Goal: Task Accomplishment & Management: Use online tool/utility

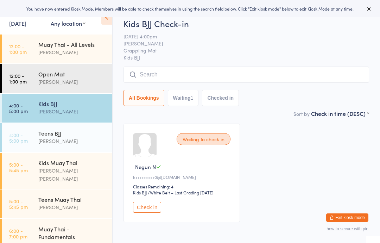
click at [75, 112] on div "[PERSON_NAME]" at bounding box center [72, 111] width 68 height 8
click at [167, 76] on input "search" at bounding box center [245, 74] width 245 height 16
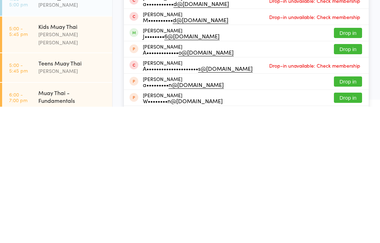
scroll to position [50, 0]
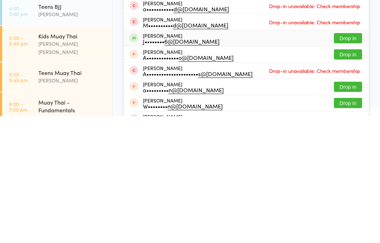
type input "[PERSON_NAME]"
click at [198, 165] on div "J•••••••• 6@[DOMAIN_NAME]" at bounding box center [181, 168] width 77 height 6
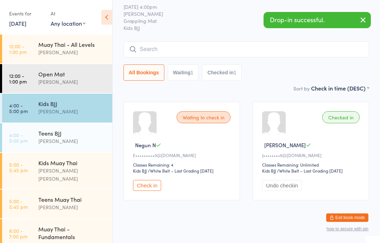
scroll to position [0, 0]
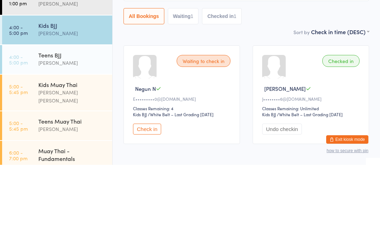
click at [72, 99] on div "Kids BJJ" at bounding box center [72, 103] width 68 height 8
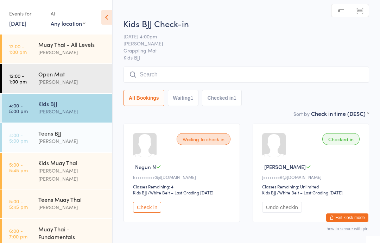
click at [178, 76] on input "search" at bounding box center [245, 74] width 245 height 16
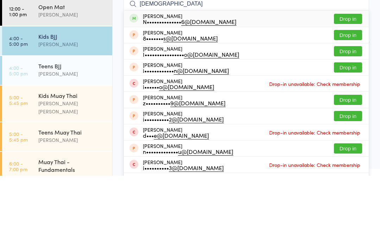
type input "[DEMOGRAPHIC_DATA]"
click at [131, 81] on span at bounding box center [133, 85] width 9 height 9
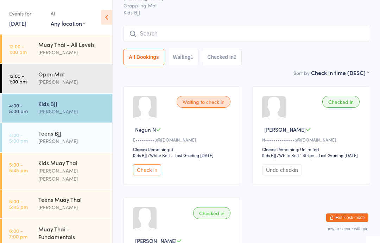
click at [65, 106] on div "Kids BJJ" at bounding box center [72, 103] width 68 height 8
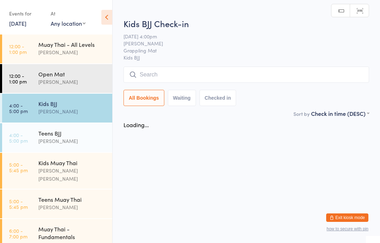
scroll to position [0, 0]
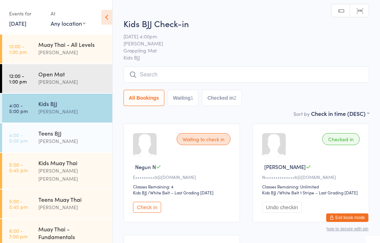
click at [200, 74] on input "search" at bounding box center [245, 74] width 245 height 16
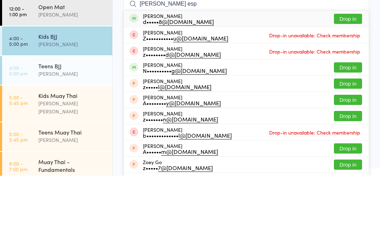
type input "[PERSON_NAME] esp"
click at [346, 81] on button "Drop in" at bounding box center [348, 86] width 28 height 10
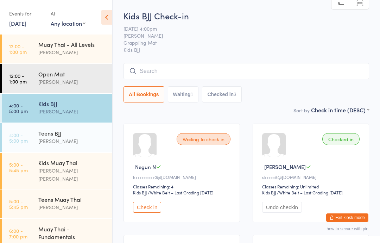
click at [219, 73] on input "search" at bounding box center [245, 71] width 245 height 16
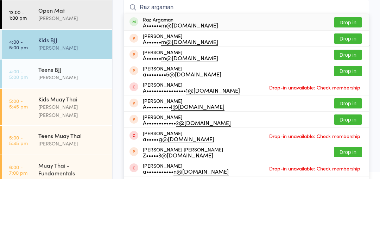
type input "Raz argaman"
click at [349, 81] on button "Drop in" at bounding box center [348, 86] width 28 height 10
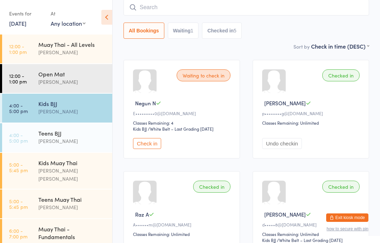
click at [275, 7] on input "search" at bounding box center [245, 7] width 245 height 16
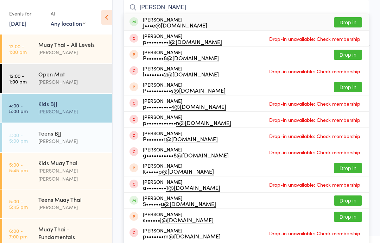
type input "[PERSON_NAME]"
click at [347, 20] on button "Drop in" at bounding box center [348, 22] width 28 height 10
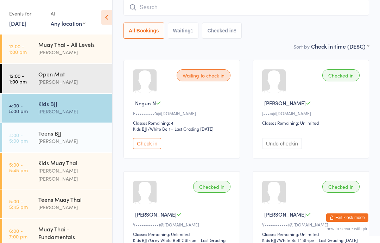
click at [71, 129] on div "Teens BJJ" at bounding box center [72, 133] width 68 height 8
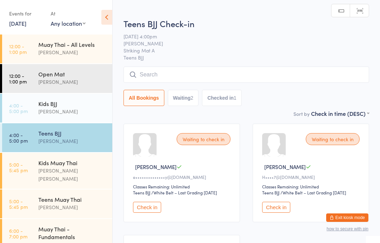
click at [237, 77] on input "search" at bounding box center [245, 74] width 245 height 16
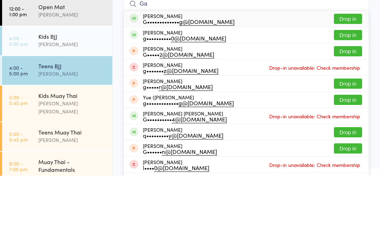
type input "G"
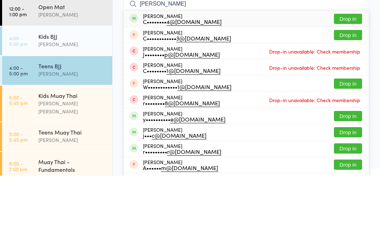
type input "[PERSON_NAME]"
click at [350, 81] on button "Drop in" at bounding box center [348, 86] width 28 height 10
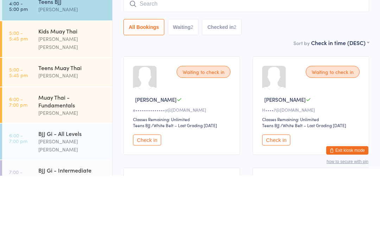
scroll to position [66, 0]
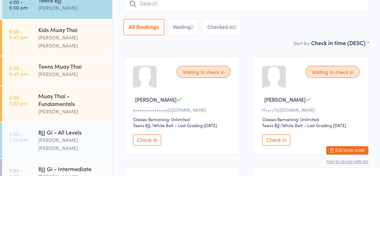
click at [63, 129] on div "Teens Muay Thai" at bounding box center [72, 133] width 68 height 8
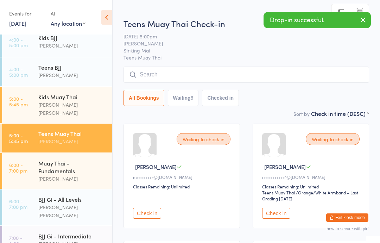
click at [167, 71] on input "search" at bounding box center [245, 74] width 245 height 16
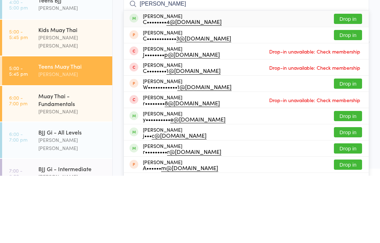
type input "[PERSON_NAME]"
click at [346, 81] on button "Drop in" at bounding box center [348, 86] width 28 height 10
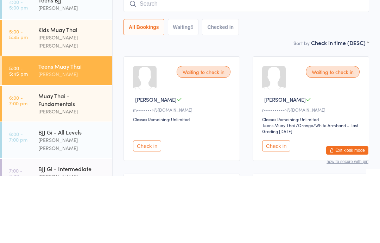
scroll to position [67, 0]
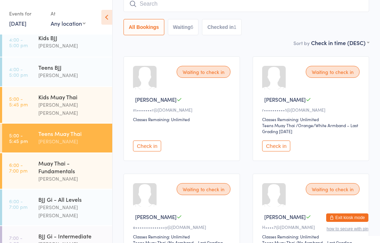
click at [141, 5] on input "search" at bounding box center [245, 4] width 245 height 16
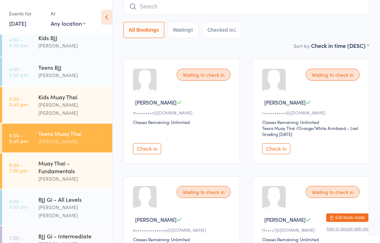
scroll to position [64, 0]
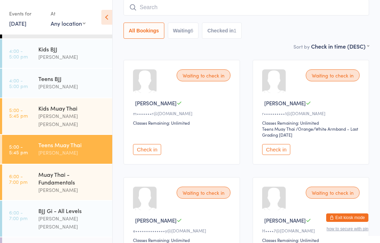
scroll to position [50, 0]
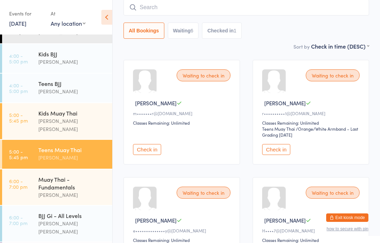
click at [62, 56] on div "Kids BJJ" at bounding box center [72, 54] width 68 height 8
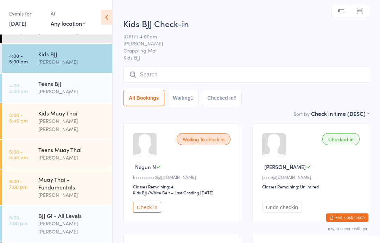
click at [222, 77] on input "search" at bounding box center [245, 74] width 245 height 16
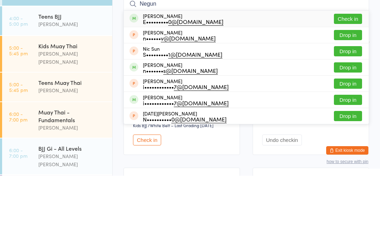
type input "Negun"
click at [183, 86] on div "E••••••••• 0@[DOMAIN_NAME]" at bounding box center [183, 89] width 80 height 6
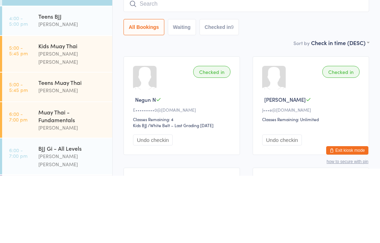
click at [217, 106] on div "Sort by Check in time (DESC) First name (ASC) First name (DESC) Last name (ASC)…" at bounding box center [245, 110] width 245 height 8
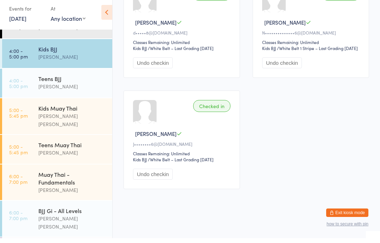
scroll to position [482, 0]
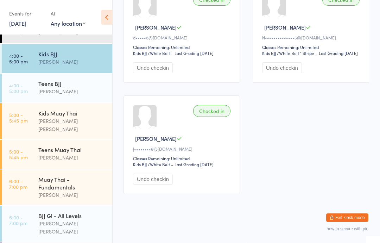
click at [78, 80] on div "Teens BJJ" at bounding box center [72, 83] width 68 height 8
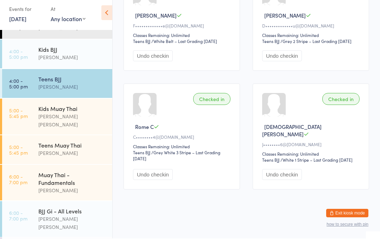
scroll to position [637, 0]
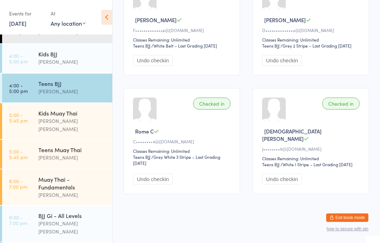
click at [83, 146] on div "Teens Muay Thai" at bounding box center [72, 150] width 68 height 8
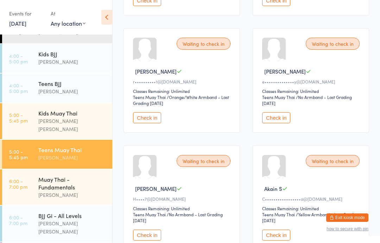
scroll to position [213, 0]
click at [274, 123] on button "Check in" at bounding box center [276, 117] width 28 height 11
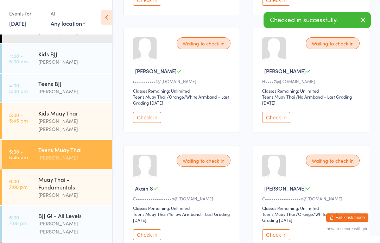
click at [152, 240] on button "Check in" at bounding box center [147, 234] width 28 height 11
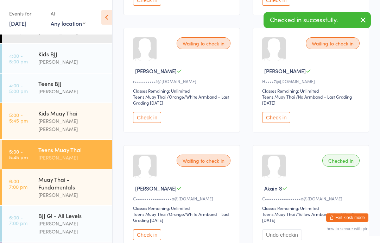
click at [276, 123] on button "Check in" at bounding box center [276, 117] width 28 height 11
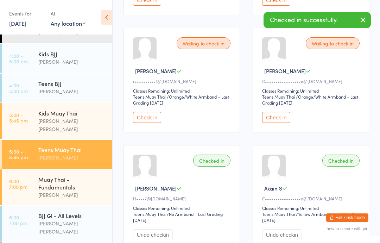
click at [86, 87] on div "Teens BJJ" at bounding box center [72, 83] width 68 height 8
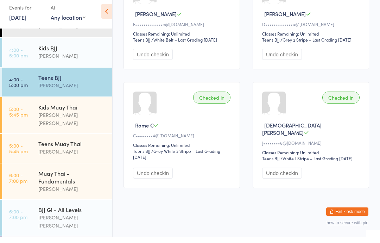
scroll to position [608, 0]
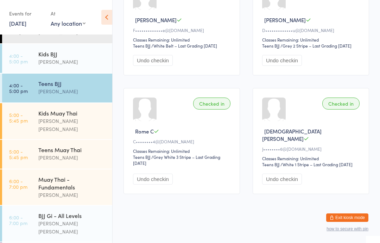
click at [78, 146] on div "Teens Muay Thai" at bounding box center [72, 150] width 68 height 8
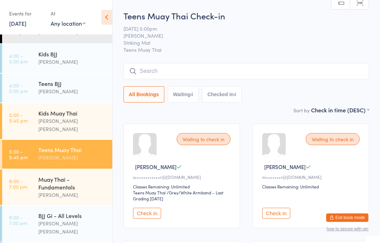
click at [275, 218] on button "Check in" at bounding box center [276, 212] width 28 height 11
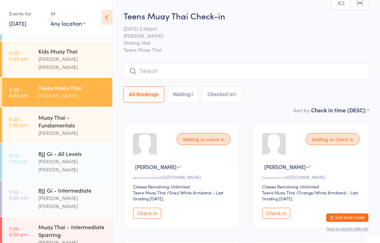
scroll to position [131, 0]
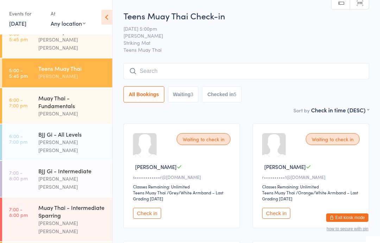
click at [75, 140] on div "[PERSON_NAME] [PERSON_NAME]" at bounding box center [72, 146] width 68 height 16
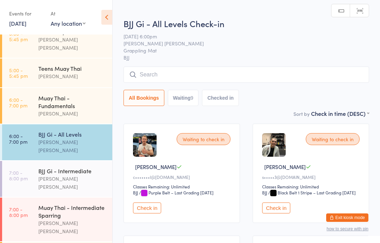
click at [220, 78] on input "search" at bounding box center [245, 74] width 245 height 16
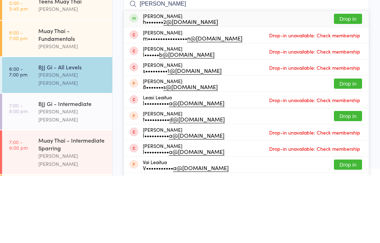
type input "[PERSON_NAME]"
click at [348, 81] on button "Drop in" at bounding box center [348, 86] width 28 height 10
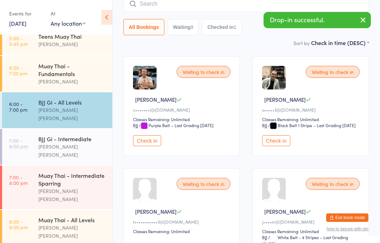
scroll to position [162, 0]
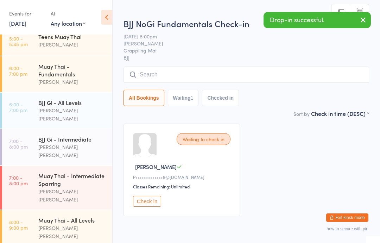
click at [233, 82] on input "search" at bounding box center [245, 74] width 245 height 16
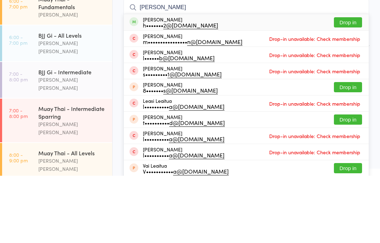
type input "[PERSON_NAME]"
click at [342, 84] on button "Drop in" at bounding box center [348, 89] width 28 height 10
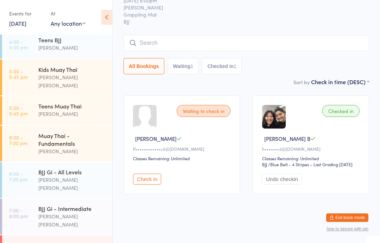
scroll to position [94, 0]
click at [78, 102] on div "Teens Muay Thai" at bounding box center [72, 105] width 68 height 8
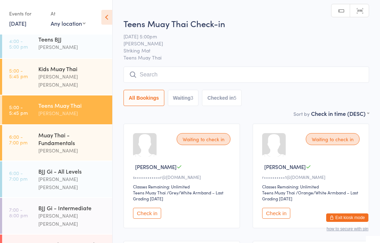
click at [224, 82] on input "search" at bounding box center [245, 74] width 245 height 16
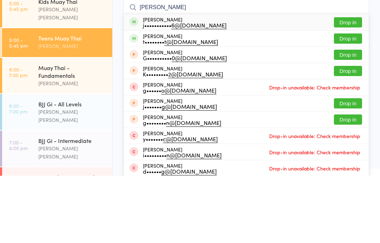
type input "[PERSON_NAME]"
click at [347, 84] on button "Drop in" at bounding box center [348, 89] width 28 height 10
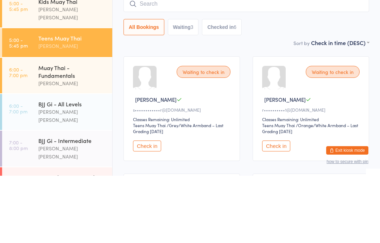
click at [73, 131] on div "Muay Thai - Fundamentals" at bounding box center [72, 138] width 68 height 15
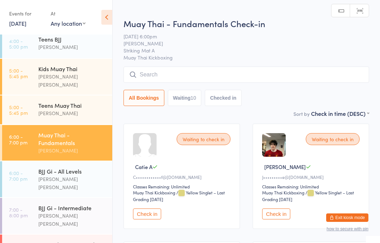
click at [137, 217] on button "Check in" at bounding box center [147, 213] width 28 height 11
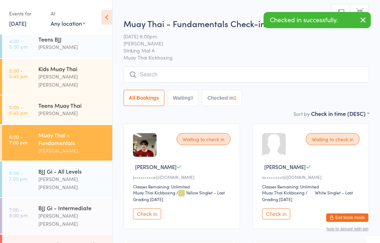
click at [60, 69] on div "Kids Muay Thai" at bounding box center [72, 69] width 68 height 8
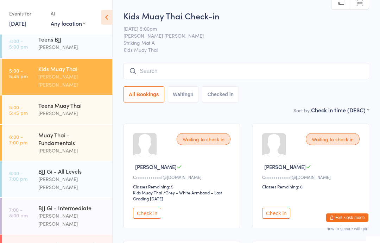
click at [150, 216] on button "Check in" at bounding box center [147, 212] width 28 height 11
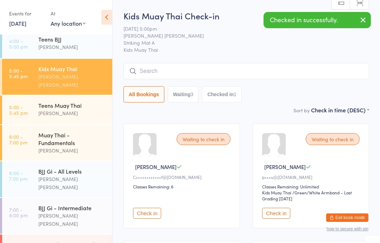
click at [133, 166] on div "Waiting to check in [PERSON_NAME] A C•••••••••••• f@[DOMAIN_NAME] Classes Remai…" at bounding box center [181, 175] width 116 height 104
click at [145, 213] on button "Check in" at bounding box center [147, 212] width 28 height 11
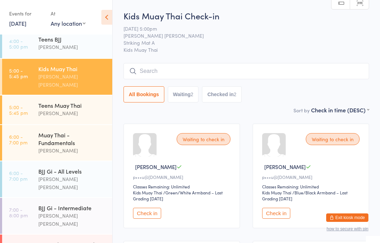
click at [183, 70] on input "search" at bounding box center [245, 71] width 245 height 16
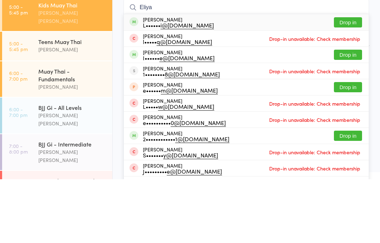
type input "Eliya"
click at [228, 78] on div "[PERSON_NAME] L•••••• i@[DOMAIN_NAME] Drop in" at bounding box center [246, 86] width 245 height 16
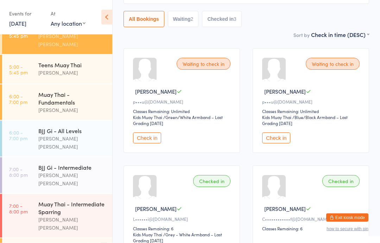
scroll to position [134, 0]
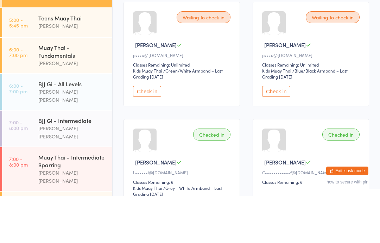
click at [88, 127] on div "BJJ Gi - All Levels" at bounding box center [72, 131] width 68 height 8
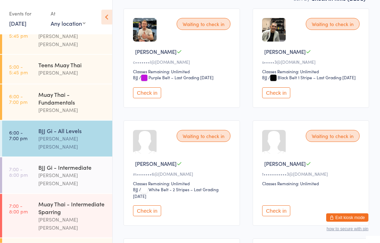
scroll to position [115, 0]
click at [151, 216] on button "Check in" at bounding box center [147, 210] width 28 height 11
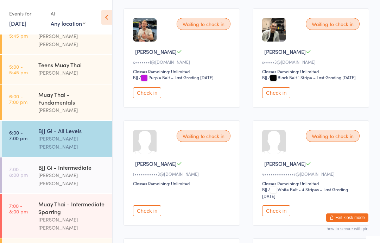
click at [56, 106] on div "[PERSON_NAME]" at bounding box center [72, 110] width 68 height 8
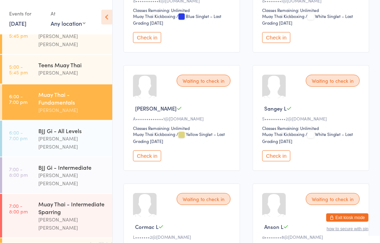
scroll to position [302, 0]
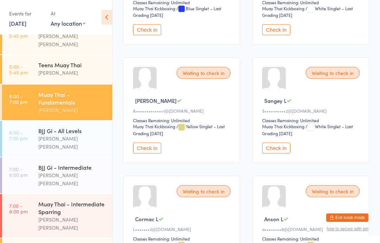
click at [281, 153] on button "Check in" at bounding box center [276, 147] width 28 height 11
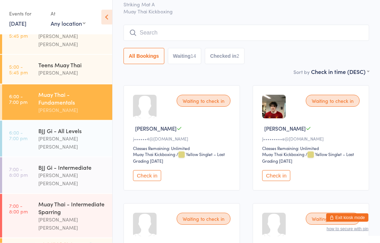
scroll to position [0, 0]
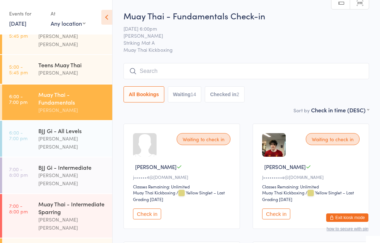
click at [209, 69] on input "search" at bounding box center [245, 71] width 245 height 16
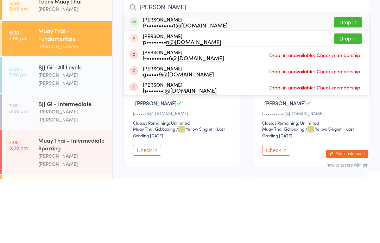
type input "[PERSON_NAME]"
click at [348, 81] on button "Drop in" at bounding box center [348, 86] width 28 height 10
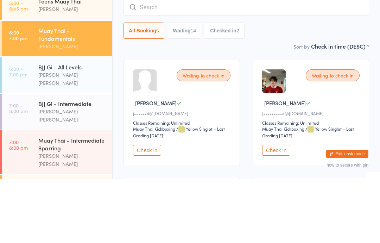
scroll to position [64, 0]
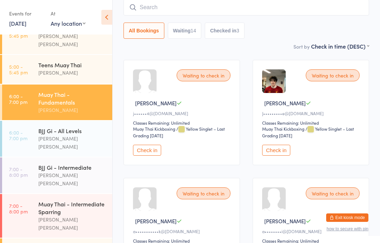
click at [70, 127] on div "BJJ Gi - All Levels" at bounding box center [72, 131] width 68 height 8
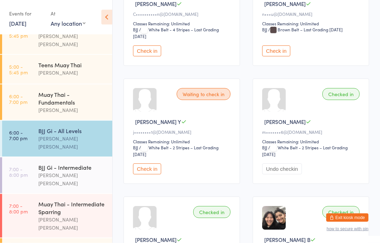
scroll to position [609, 0]
click at [281, 56] on button "Check in" at bounding box center [276, 50] width 28 height 11
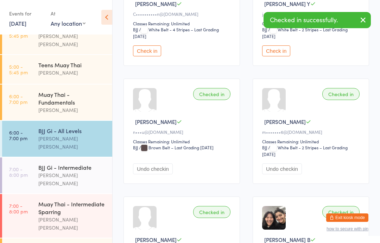
click at [69, 171] on div "[PERSON_NAME] [PERSON_NAME]" at bounding box center [72, 179] width 68 height 16
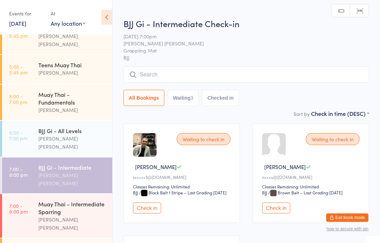
click at [274, 213] on button "Check in" at bounding box center [276, 207] width 28 height 11
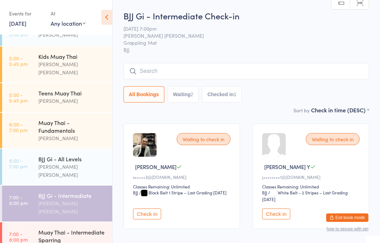
scroll to position [112, 0]
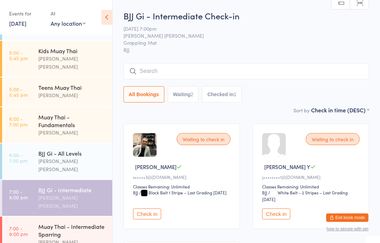
click at [72, 143] on div "BJJ Gi - All Levels [PERSON_NAME] [PERSON_NAME]" at bounding box center [75, 161] width 74 height 36
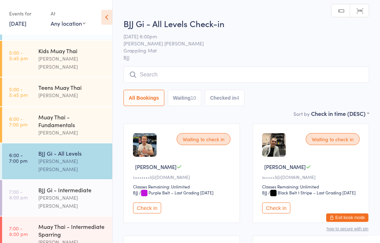
click at [223, 71] on input "search" at bounding box center [245, 74] width 245 height 16
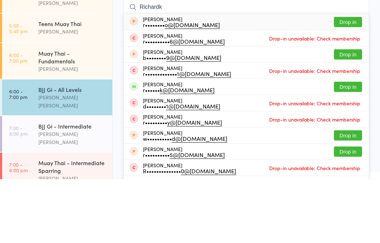
type input "Richardk"
click at [344, 146] on button "Drop in" at bounding box center [348, 151] width 28 height 10
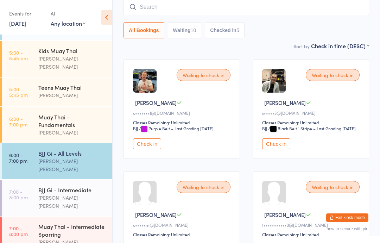
click at [87, 149] on div "BJJ Gi - All Levels" at bounding box center [72, 153] width 68 height 8
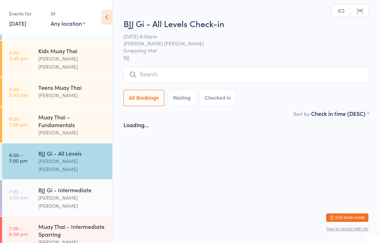
scroll to position [0, 0]
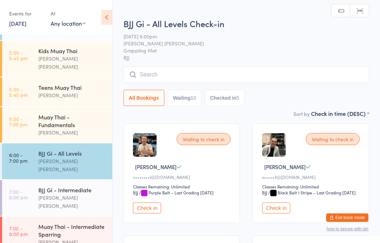
click at [244, 76] on input "search" at bounding box center [245, 74] width 245 height 16
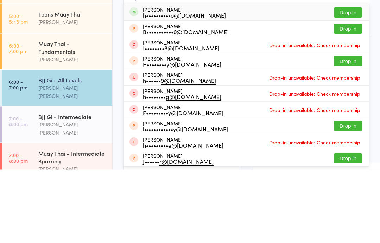
type input "Henridelfino"
click at [356, 81] on button "Drop in" at bounding box center [348, 86] width 28 height 10
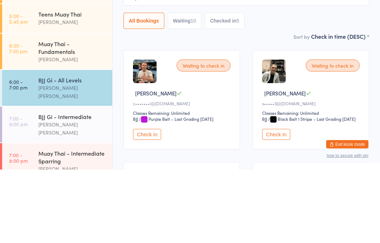
scroll to position [73, 0]
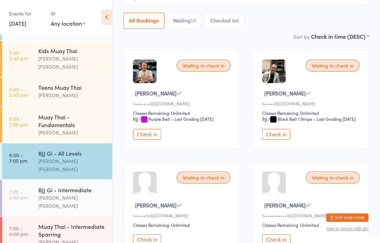
click at [63, 122] on div "Muay Thai - Fundamentals" at bounding box center [72, 120] width 68 height 15
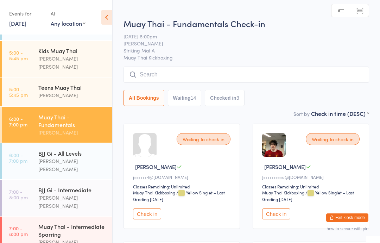
click at [224, 78] on input "search" at bounding box center [245, 74] width 245 height 16
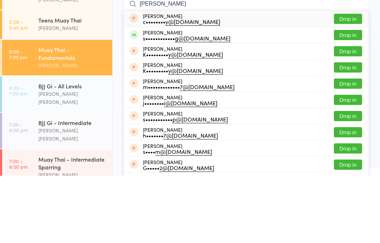
type input "[PERSON_NAME]"
click at [345, 97] on button "Drop in" at bounding box center [348, 102] width 28 height 10
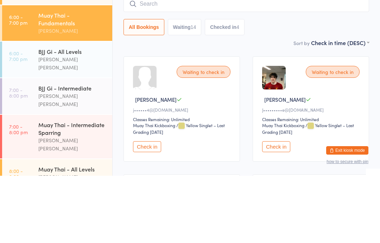
scroll to position [147, 0]
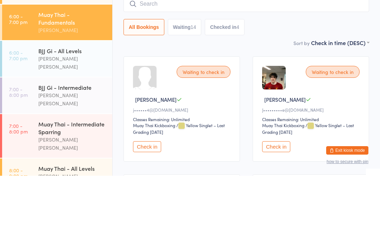
click at [34, 108] on link "6:00 - 7:00 pm BJJ Gi - All Levels [PERSON_NAME] [PERSON_NAME]" at bounding box center [57, 126] width 110 height 36
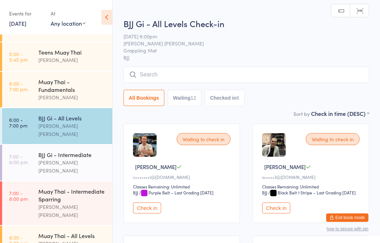
click at [162, 83] on input "search" at bounding box center [245, 74] width 245 height 16
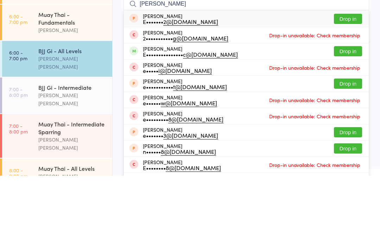
type input "[PERSON_NAME]"
click at [342, 113] on button "Drop in" at bounding box center [348, 118] width 28 height 10
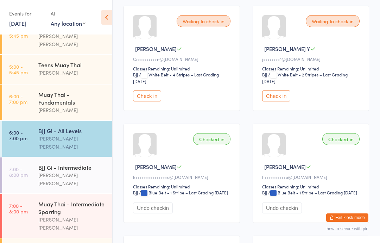
scroll to position [684, 0]
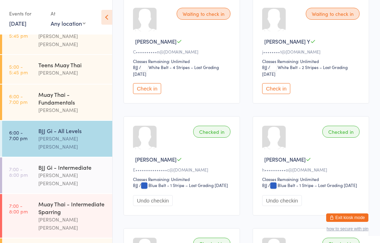
click at [150, 94] on button "Check in" at bounding box center [147, 88] width 28 height 11
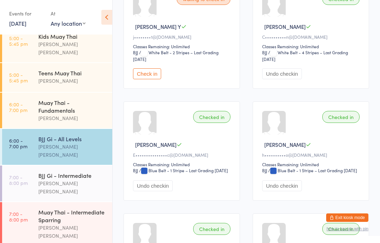
scroll to position [125, 0]
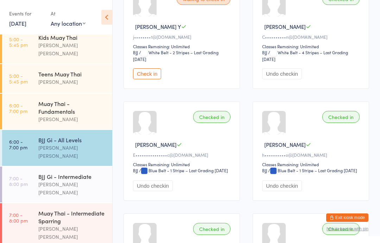
click at [70, 99] on div "Muay Thai - Fundamentals" at bounding box center [72, 106] width 68 height 15
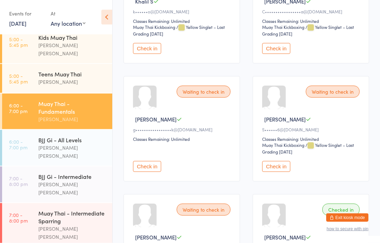
scroll to position [636, 0]
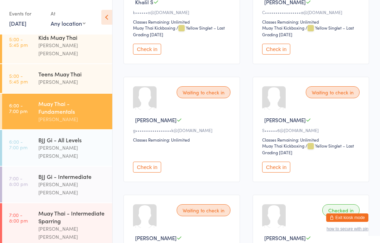
click at [142, 172] on button "Check in" at bounding box center [147, 166] width 28 height 11
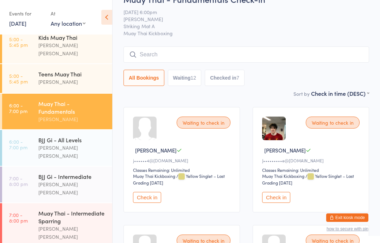
scroll to position [0, 0]
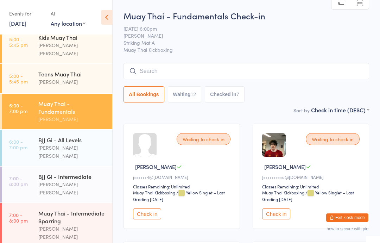
click at [187, 65] on input "search" at bounding box center [245, 71] width 245 height 16
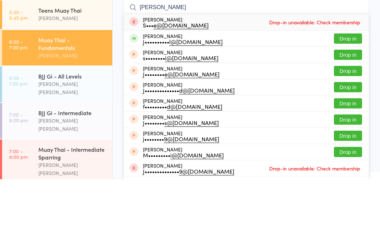
type input "[PERSON_NAME]"
click at [351, 97] on button "Drop in" at bounding box center [348, 102] width 28 height 10
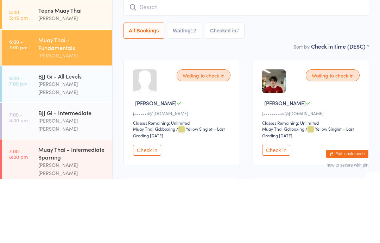
scroll to position [64, 0]
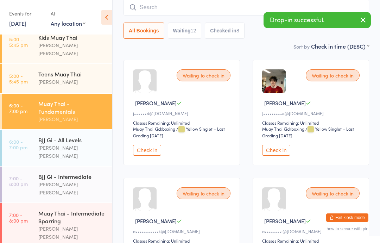
click at [217, 5] on input "search" at bounding box center [245, 7] width 245 height 16
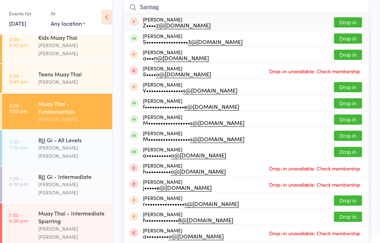
type input "Santiag"
click at [349, 36] on button "Drop in" at bounding box center [348, 38] width 28 height 10
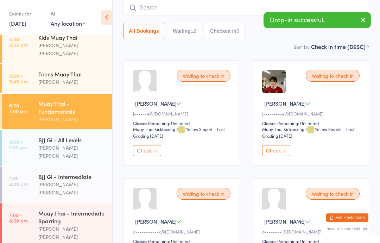
scroll to position [60, 0]
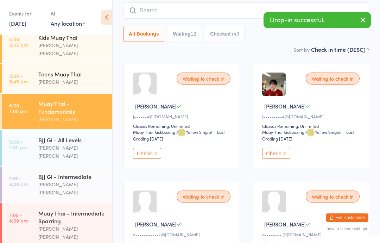
click at [264, 49] on div "Sort by Check in time (DESC) First name (ASC) First name (DESC) Last name (ASC)…" at bounding box center [245, 49] width 245 height 8
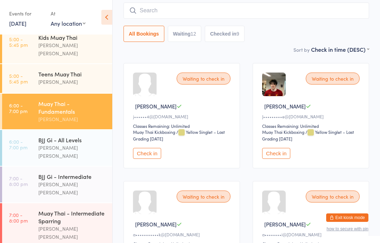
click at [250, 4] on input "search" at bounding box center [245, 10] width 245 height 16
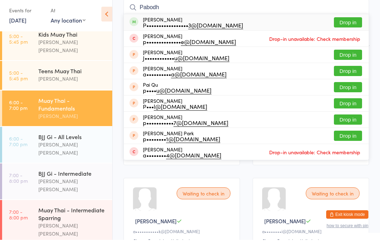
type input "Pabodh"
click at [355, 17] on div "[PERSON_NAME] P••••••••••••••••• 3@[DOMAIN_NAME] Drop in" at bounding box center [246, 25] width 245 height 16
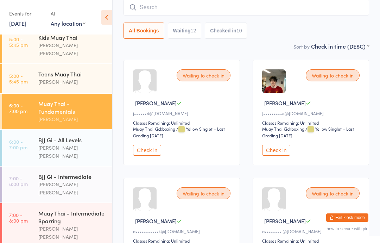
click at [173, 7] on input "search" at bounding box center [245, 7] width 245 height 16
type input "[PERSON_NAME]"
click at [216, 13] on input "search" at bounding box center [245, 7] width 245 height 16
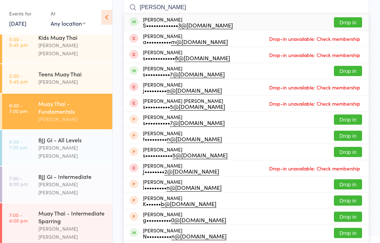
type input "[PERSON_NAME]"
click at [350, 24] on button "Drop in" at bounding box center [348, 22] width 28 height 10
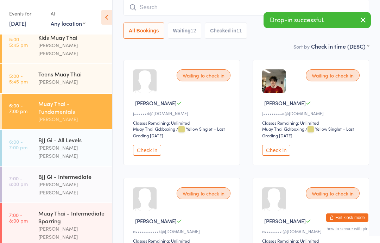
click at [284, 50] on div "Sort by Check in time (DESC) First name (ASC) First name (DESC) Last name (ASC)…" at bounding box center [245, 46] width 245 height 8
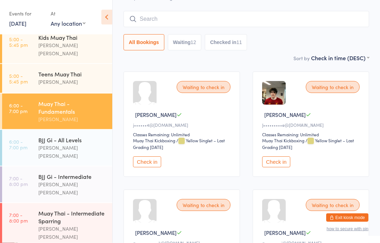
scroll to position [52, 0]
click at [214, 18] on input "search" at bounding box center [245, 19] width 245 height 16
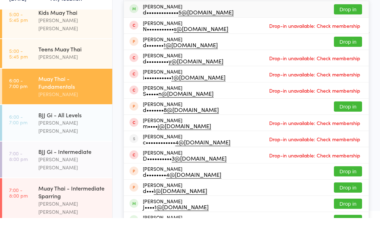
type input "Danielcolling"
click at [353, 29] on button "Drop in" at bounding box center [348, 34] width 28 height 10
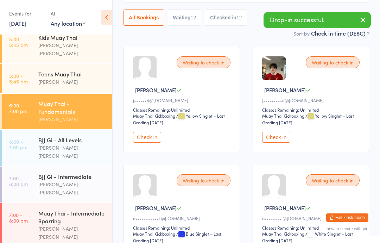
scroll to position [0, 0]
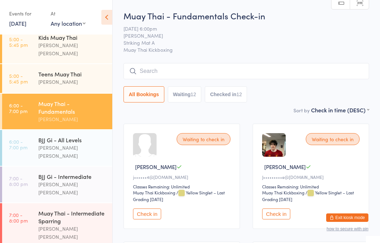
click at [197, 73] on input "search" at bounding box center [245, 71] width 245 height 16
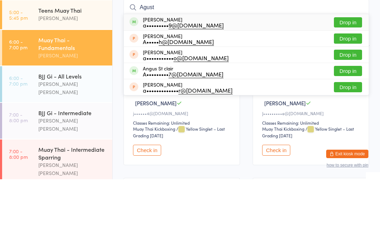
type input "Agust"
click at [349, 81] on button "Drop in" at bounding box center [348, 86] width 28 height 10
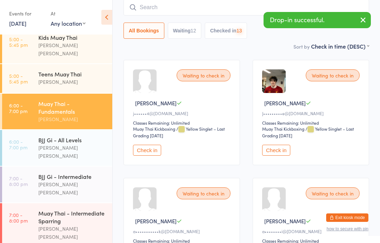
click at [185, 11] on input "search" at bounding box center [245, 7] width 245 height 16
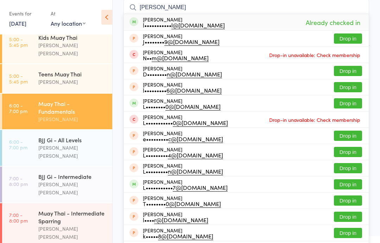
click at [108, 21] on icon at bounding box center [106, 17] width 11 height 15
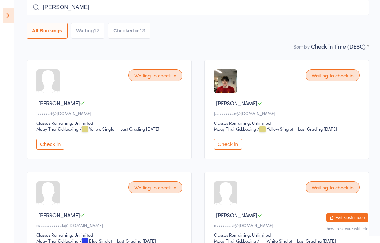
click at [126, 14] on input "[PERSON_NAME]" at bounding box center [198, 7] width 342 height 16
type input "L"
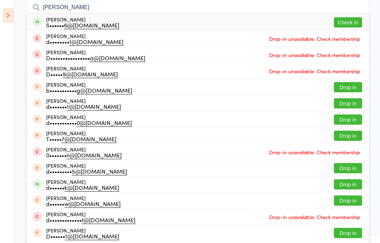
type input "[PERSON_NAME]"
click at [354, 24] on button "Check in" at bounding box center [348, 22] width 28 height 10
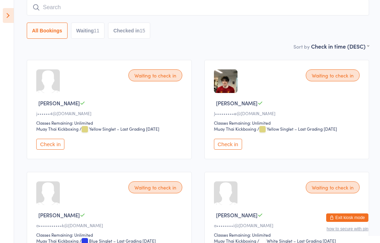
click at [235, 37] on div "All Bookings Waiting 11 Checked in 15" at bounding box center [198, 30] width 342 height 16
click at [12, 15] on icon at bounding box center [8, 15] width 11 height 15
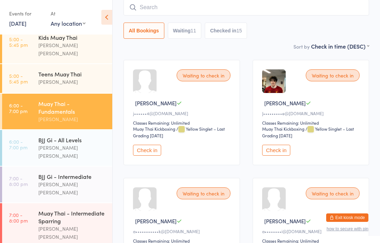
click at [71, 143] on div "[PERSON_NAME] [PERSON_NAME]" at bounding box center [72, 151] width 68 height 16
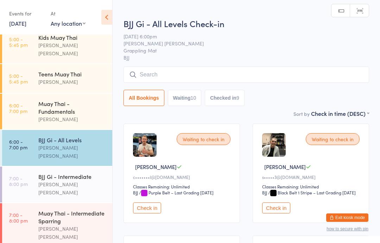
click at [228, 78] on input "search" at bounding box center [245, 74] width 245 height 16
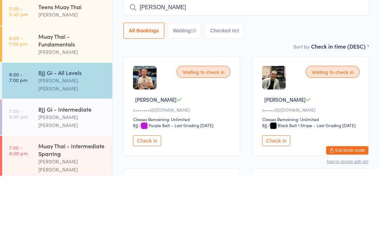
type input "[PERSON_NAME]"
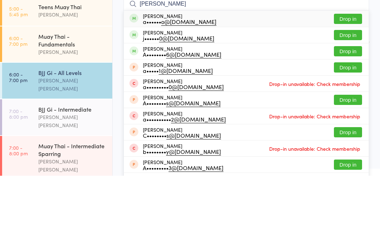
click at [351, 81] on button "Drop in" at bounding box center [348, 86] width 28 height 10
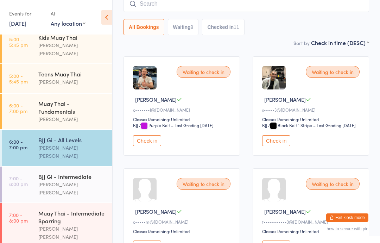
click at [245, 12] on input "search" at bounding box center [245, 4] width 245 height 16
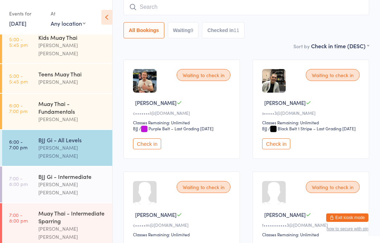
scroll to position [64, 0]
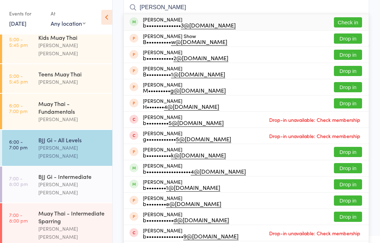
type input "[PERSON_NAME]"
click at [354, 20] on button "Check in" at bounding box center [348, 22] width 28 height 10
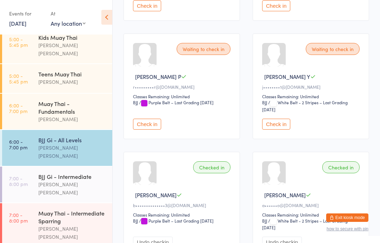
scroll to position [421, 0]
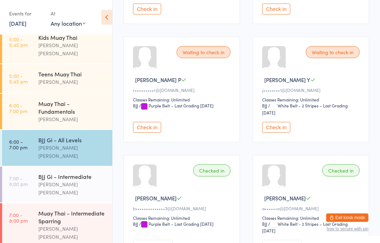
click at [278, 133] on button "Check in" at bounding box center [276, 127] width 28 height 11
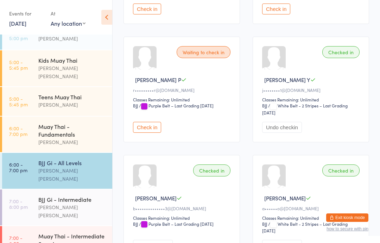
scroll to position [97, 0]
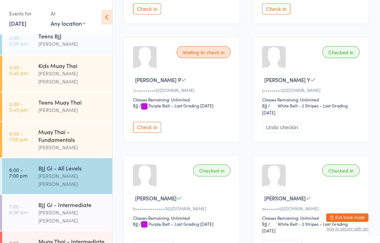
click at [69, 129] on div "Muay Thai - Fundamentals" at bounding box center [72, 135] width 68 height 15
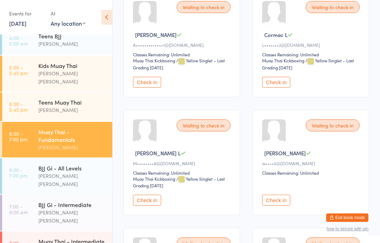
scroll to position [370, 0]
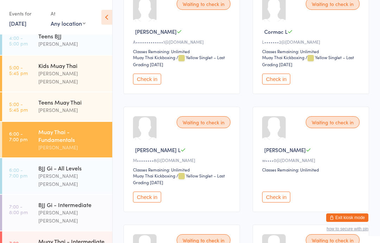
click at [153, 202] on button "Check in" at bounding box center [147, 196] width 28 height 11
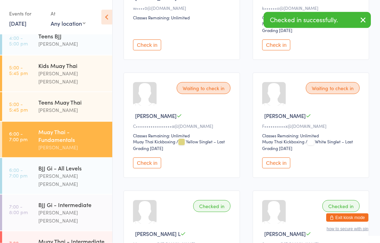
scroll to position [523, 0]
click at [86, 128] on div "Muay Thai - Fundamentals" at bounding box center [72, 135] width 68 height 15
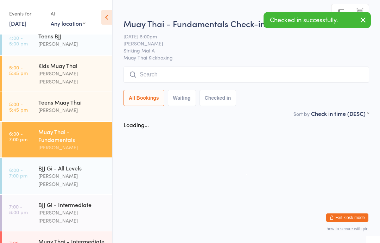
scroll to position [0, 0]
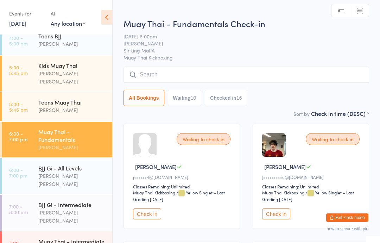
click at [190, 78] on input "search" at bounding box center [245, 74] width 245 height 16
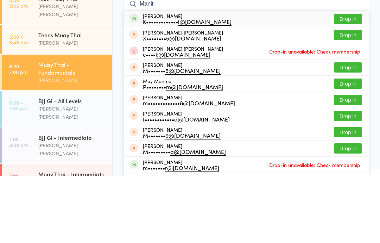
type input "Manit"
click at [352, 81] on button "Drop in" at bounding box center [348, 86] width 28 height 10
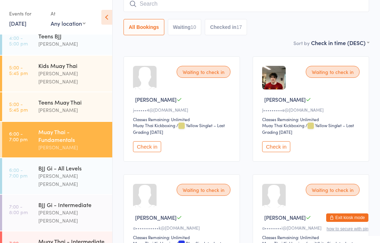
click at [147, 150] on button "Check in" at bounding box center [147, 146] width 28 height 11
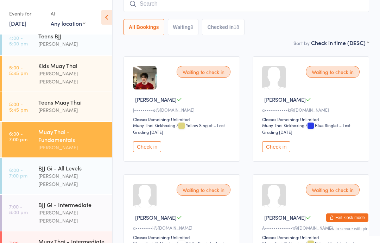
click at [83, 172] on div "[PERSON_NAME] [PERSON_NAME]" at bounding box center [72, 180] width 68 height 16
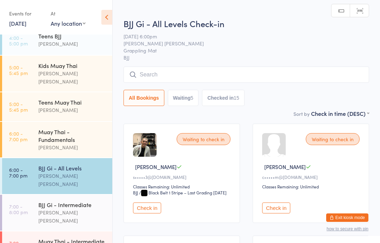
click at [289, 69] on input "search" at bounding box center [245, 74] width 245 height 16
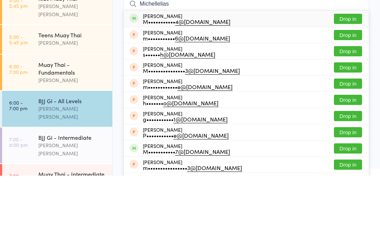
type input "Michellelias"
click at [340, 81] on button "Drop in" at bounding box center [348, 86] width 28 height 10
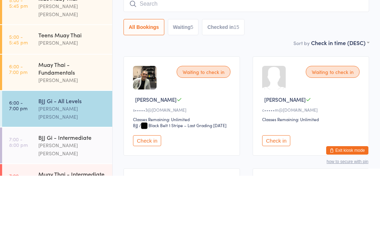
scroll to position [67, 0]
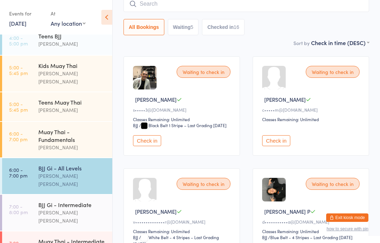
click at [261, 8] on input "search" at bounding box center [245, 4] width 245 height 16
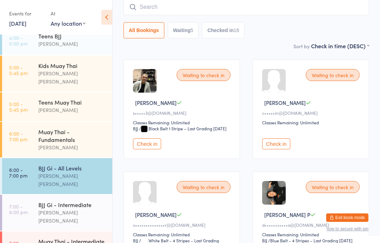
scroll to position [64, 0]
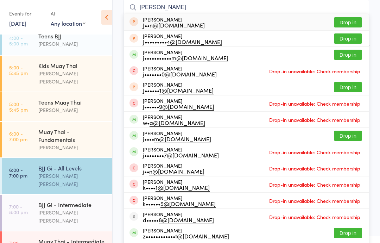
type input "[PERSON_NAME]"
click at [353, 58] on button "Drop in" at bounding box center [348, 55] width 28 height 10
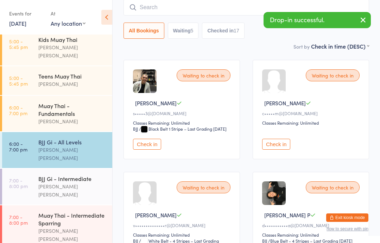
scroll to position [129, 0]
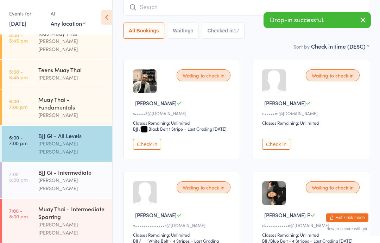
click at [194, 49] on div "Sort by Check in time (DESC) First name (ASC) First name (DESC) Last name (ASC)…" at bounding box center [245, 46] width 245 height 8
click at [87, 176] on div "[PERSON_NAME] [PERSON_NAME]" at bounding box center [72, 184] width 68 height 16
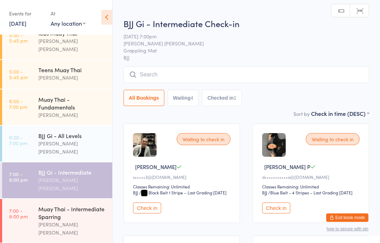
click at [217, 72] on input "search" at bounding box center [245, 74] width 245 height 16
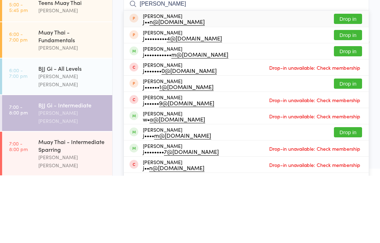
type input "[PERSON_NAME]"
click at [355, 113] on button "Drop in" at bounding box center [348, 118] width 28 height 10
